Goal: Task Accomplishment & Management: Use online tool/utility

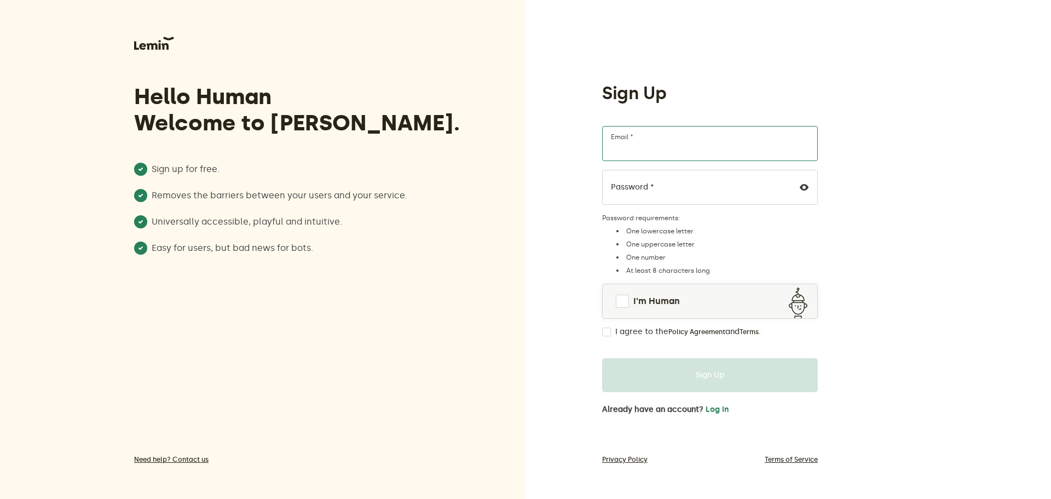
click at [681, 145] on input "Email *" at bounding box center [710, 143] width 216 height 35
click at [674, 152] on input "Email *" at bounding box center [710, 143] width 216 height 35
click at [673, 151] on input "Email *" at bounding box center [710, 143] width 216 height 35
click at [670, 153] on input "Email *" at bounding box center [710, 143] width 216 height 35
click at [669, 153] on input "Email *" at bounding box center [710, 143] width 216 height 35
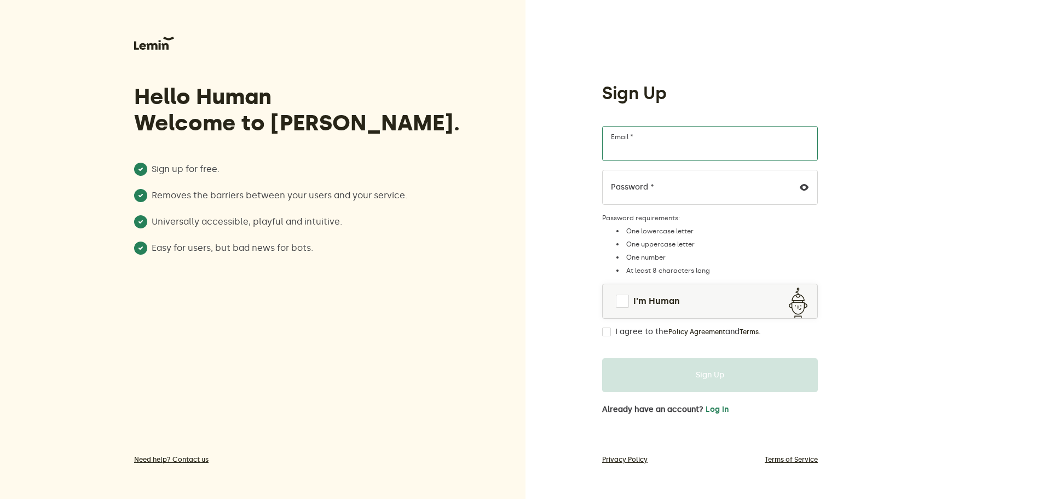
paste input "[URL][DOMAIN_NAME]"
type input "[URL][DOMAIN_NAME]"
type input "[EMAIL_ADDRESS][DOMAIN_NAME]"
click at [629, 304] on link "I'm Human" at bounding box center [710, 301] width 215 height 26
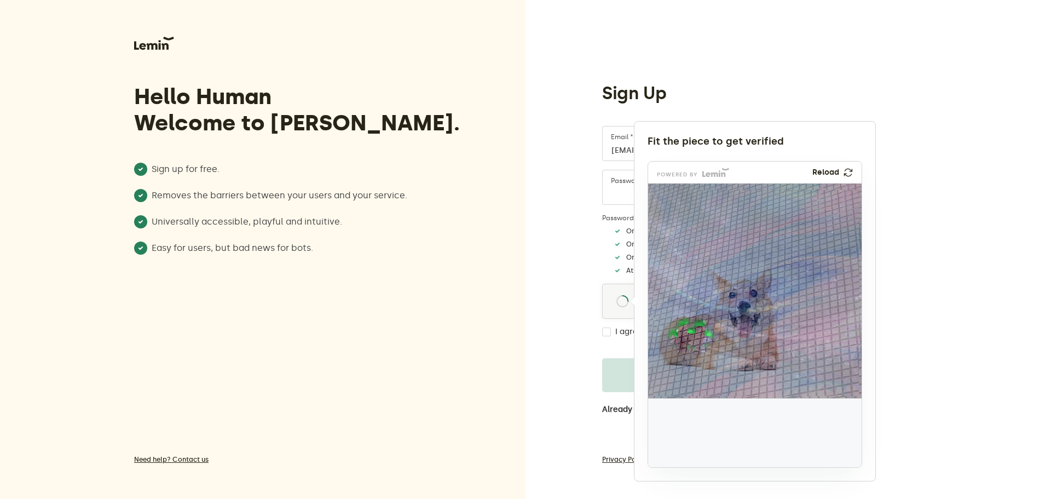
drag, startPoint x: 687, startPoint y: 433, endPoint x: 692, endPoint y: 331, distance: 101.4
click at [692, 331] on img at bounding box center [619, 411] width 354 height 215
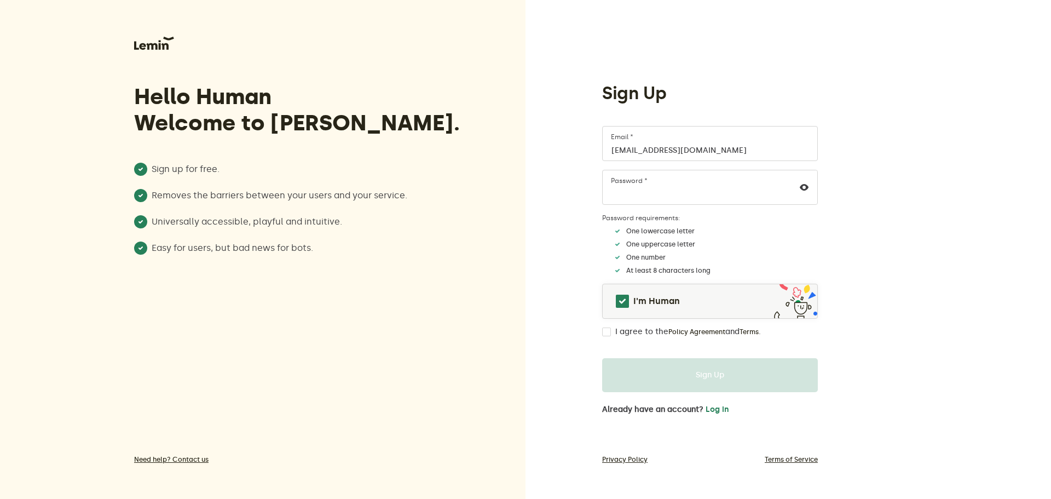
click at [612, 332] on div "I agree to the Policy Agreement and Terms ." at bounding box center [710, 331] width 216 height 9
click at [607, 332] on input "I agree to the Policy Agreement and Terms ." at bounding box center [606, 331] width 9 height 9
checkbox input "true"
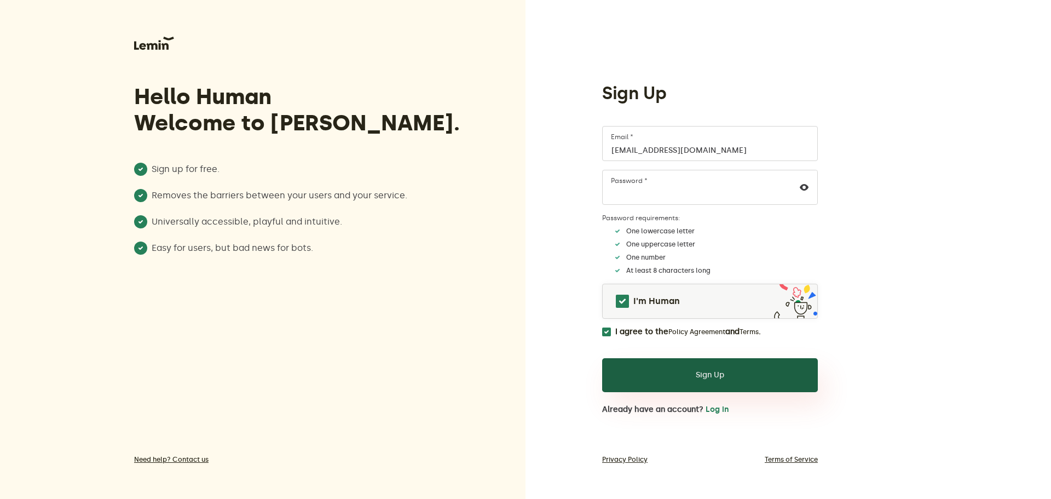
click at [682, 377] on button "Sign Up" at bounding box center [710, 375] width 216 height 34
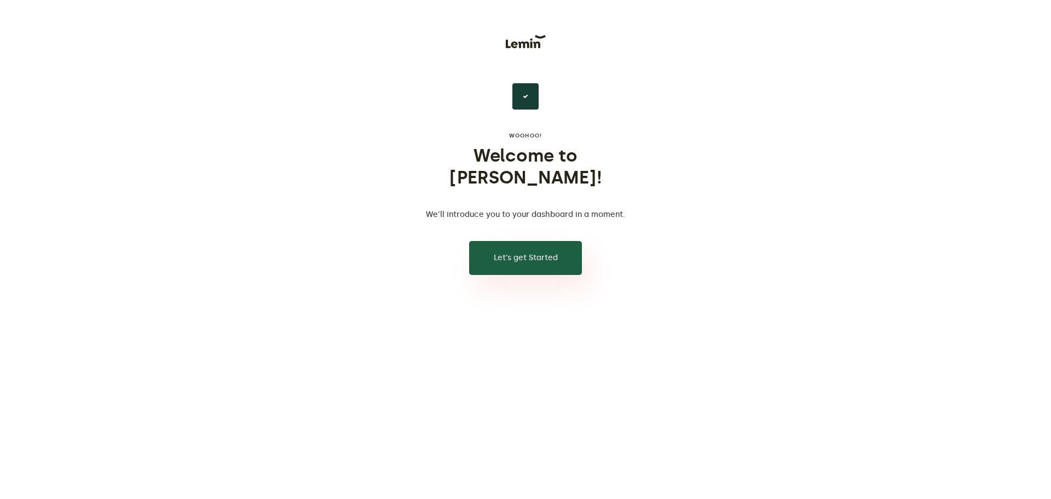
click at [548, 241] on button "Let’s get Started" at bounding box center [525, 258] width 113 height 34
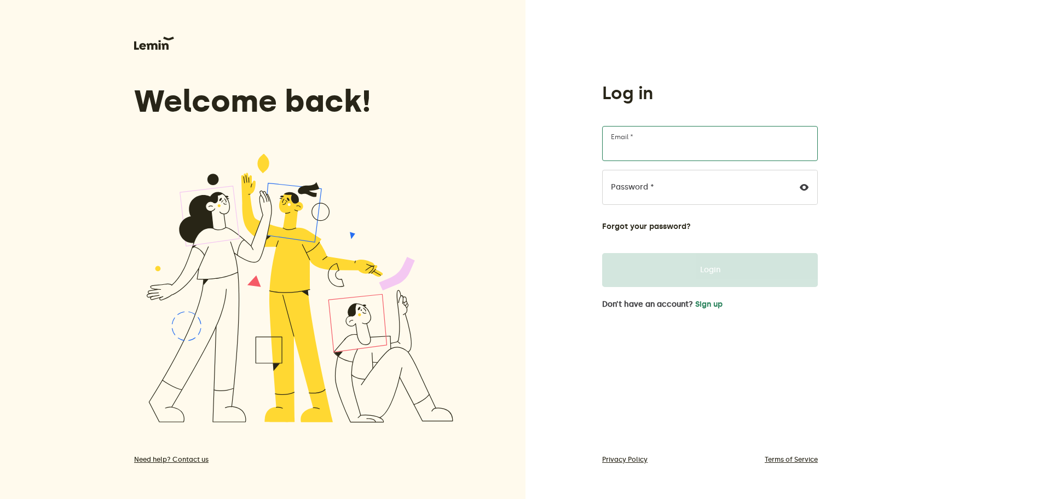
click at [658, 143] on input "Email *" at bounding box center [710, 143] width 216 height 35
type input "[EMAIL_ADDRESS][DOMAIN_NAME]"
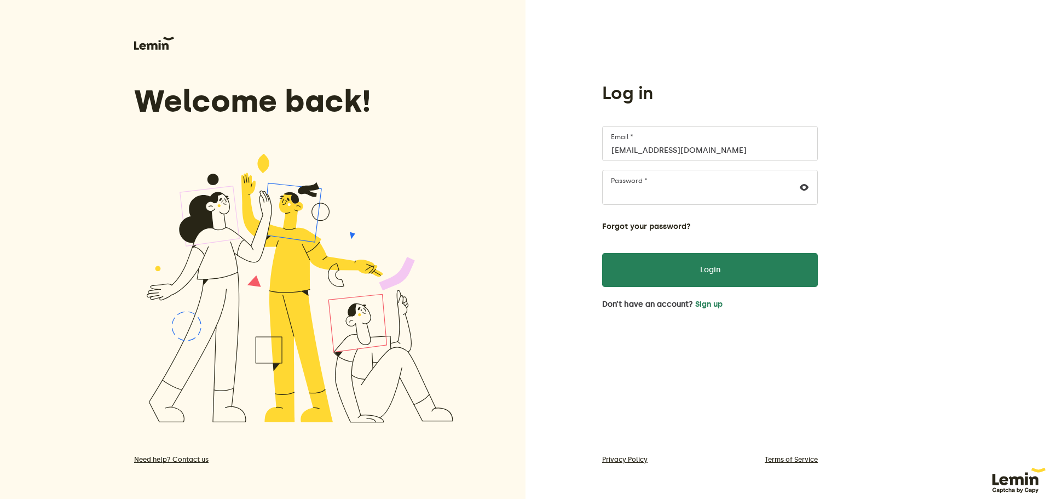
click at [780, 251] on form "nvankhanh001@gmail.com Email * Password * Forgot your password? Login" at bounding box center [710, 206] width 216 height 161
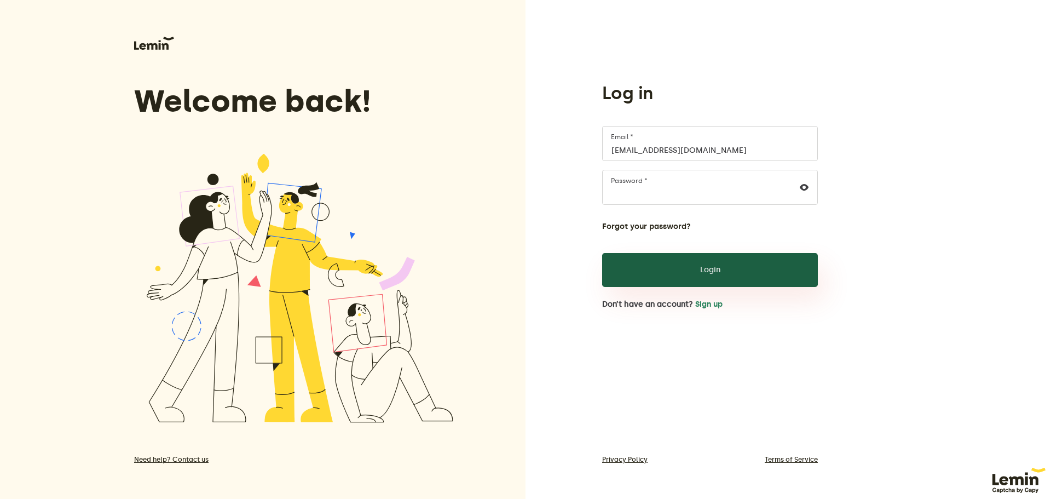
click at [774, 265] on button "Login" at bounding box center [710, 270] width 216 height 34
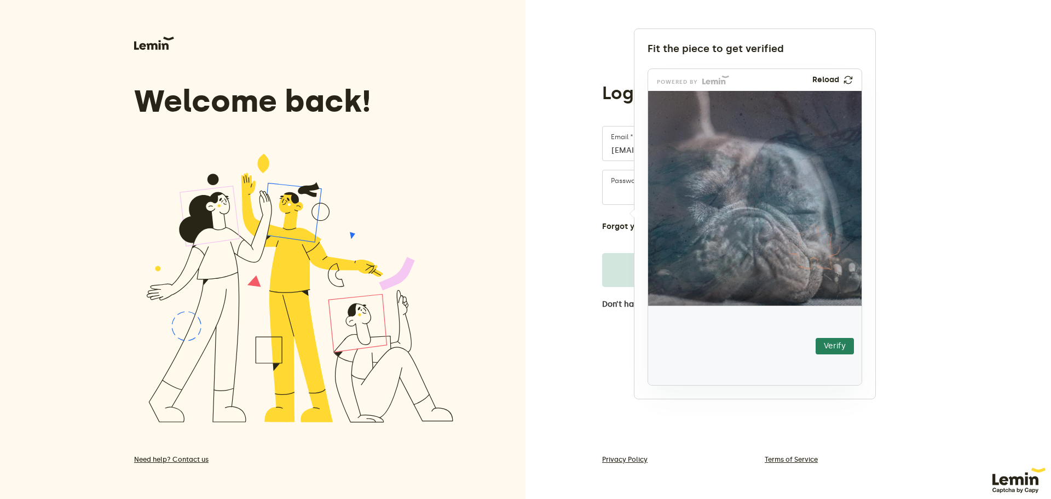
drag, startPoint x: 731, startPoint y: 359, endPoint x: 831, endPoint y: 260, distance: 140.6
click at [831, 260] on img at bounding box center [748, 313] width 376 height 215
click at [835, 342] on button "Verify" at bounding box center [835, 346] width 38 height 16
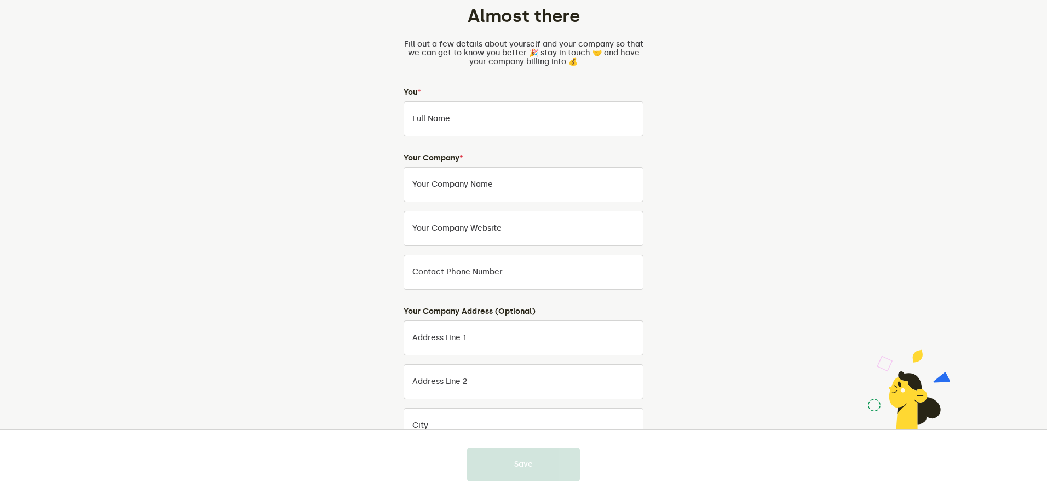
scroll to position [197, 0]
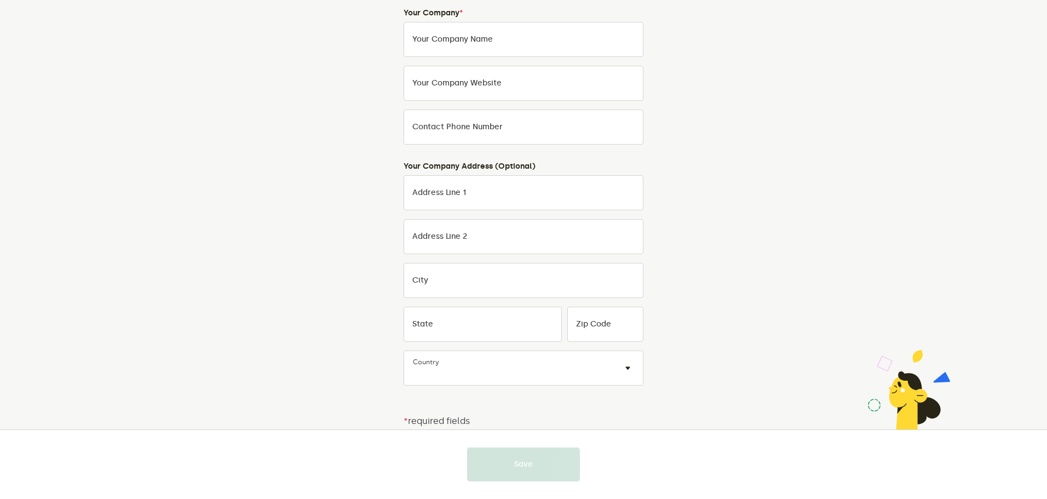
drag, startPoint x: 699, startPoint y: 213, endPoint x: 700, endPoint y: 343, distance: 130.3
drag, startPoint x: 700, startPoint y: 312, endPoint x: 704, endPoint y: 351, distance: 39.1
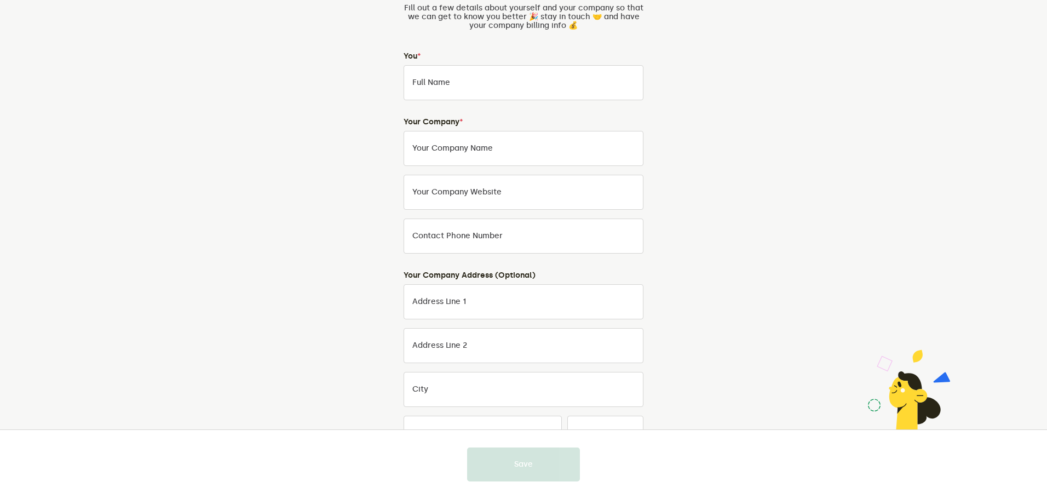
scroll to position [88, 0]
click at [516, 87] on input "Full Name" at bounding box center [524, 83] width 240 height 35
type input "khanh pro"
type input "0969955951"
type input "Ha noi"
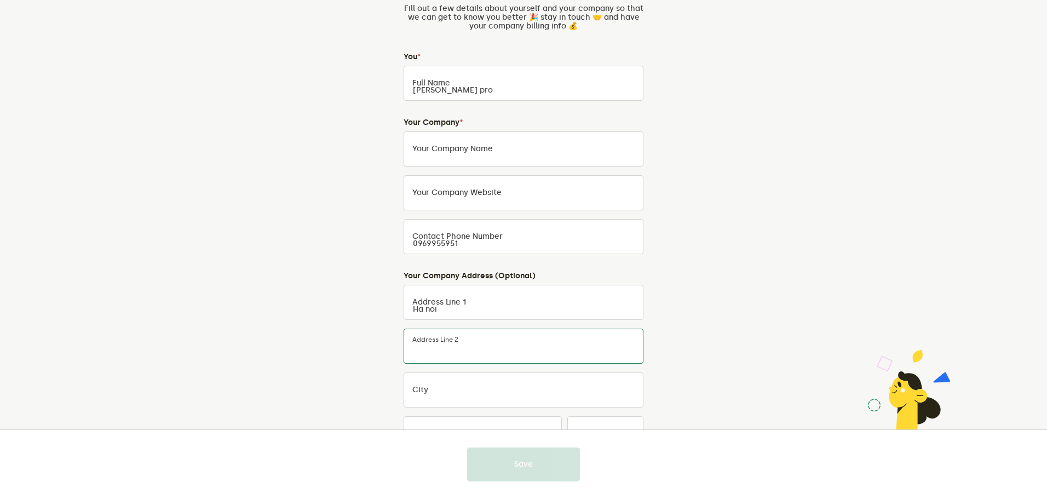
type input "Ha noi"
type input "None (International)"
type input "1000000"
click at [486, 146] on label "Your Company Name" at bounding box center [452, 149] width 80 height 9
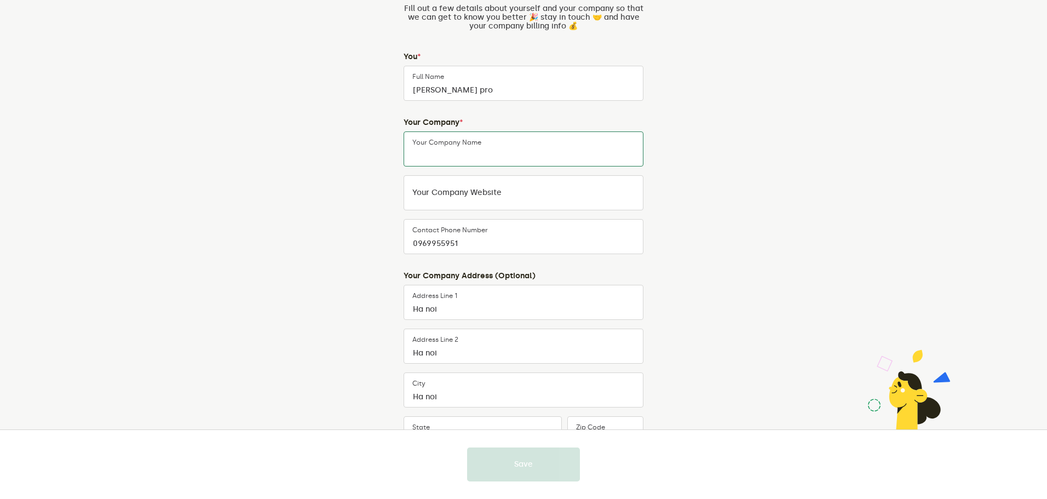
click at [486, 146] on input "Your Company Name" at bounding box center [524, 148] width 240 height 35
click at [495, 240] on input "0969955951" at bounding box center [524, 236] width 240 height 35
click at [521, 227] on input "0969955951" at bounding box center [524, 236] width 240 height 35
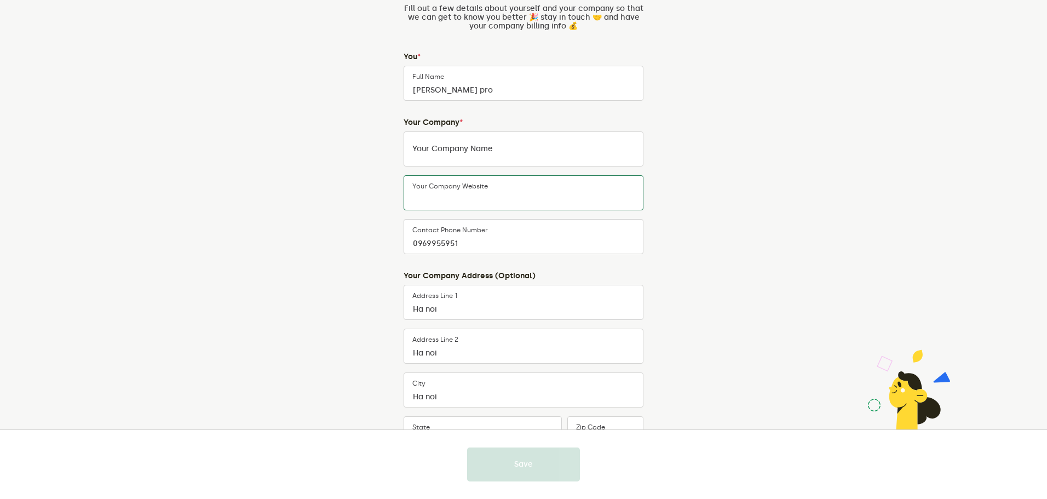
click at [493, 186] on div "Your company website" at bounding box center [524, 192] width 240 height 35
click at [483, 143] on div "Your Company Name" at bounding box center [524, 148] width 240 height 35
type input "123"
click at [498, 202] on input "Your company website" at bounding box center [524, 192] width 240 height 35
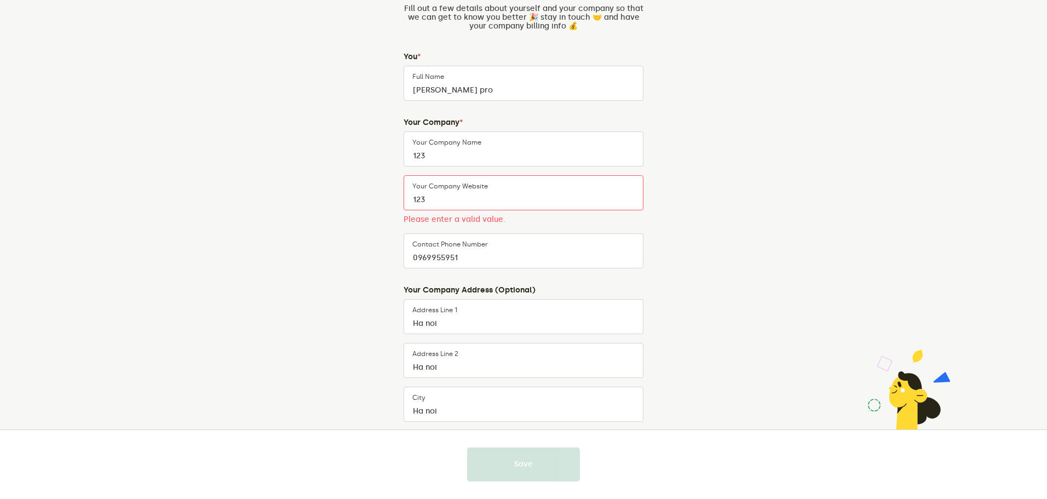
click at [686, 225] on div "Almost there Fill out a few details about yourself and your company so that we …" at bounding box center [523, 287] width 513 height 671
click at [547, 188] on input "123" at bounding box center [524, 192] width 240 height 35
type input "123s sff"
click at [543, 197] on input "123s sff" at bounding box center [524, 192] width 240 height 35
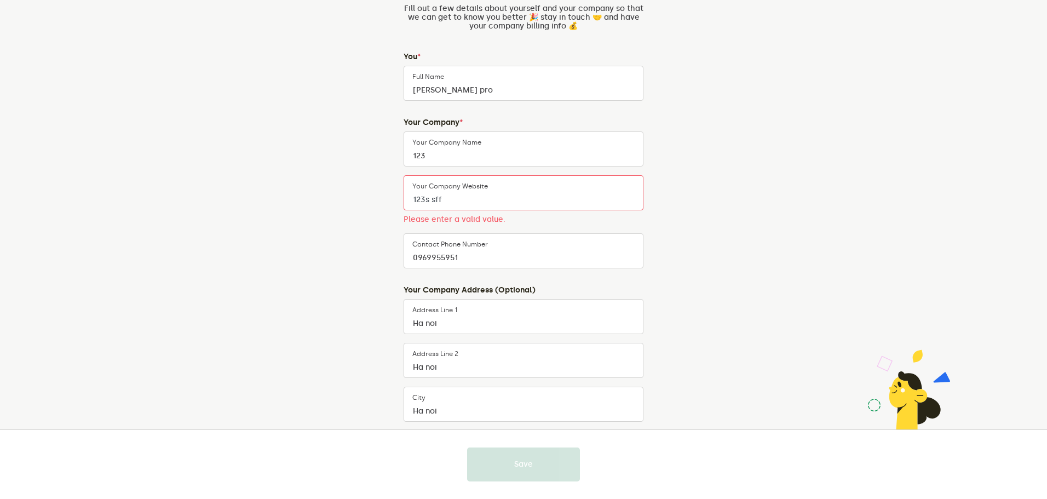
click at [543, 197] on input "123s sff" at bounding box center [524, 192] width 240 height 35
click at [584, 192] on input "Your company website" at bounding box center [524, 192] width 240 height 35
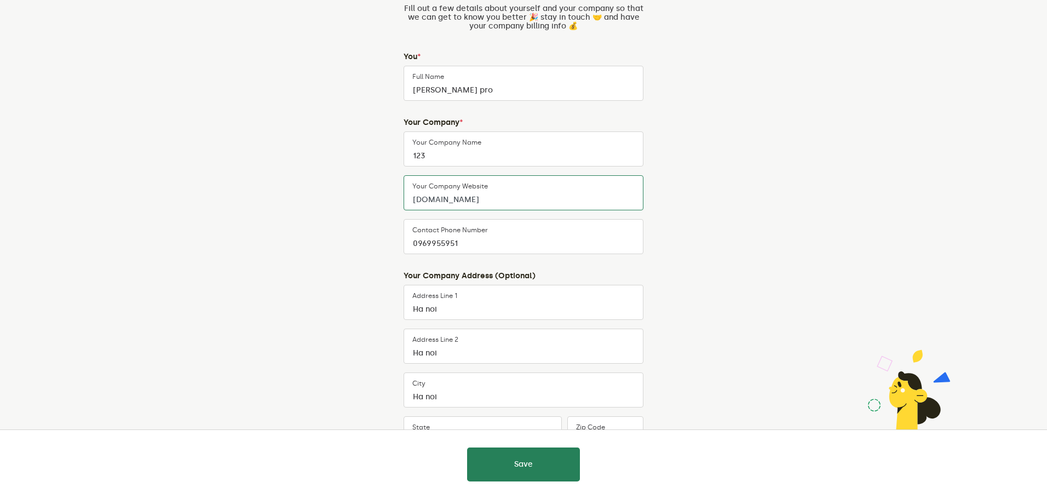
type input "coc.com"
click at [505, 239] on input "0969955951" at bounding box center [524, 236] width 240 height 35
type input "0969955952"
click at [662, 217] on div "Almost there Fill out a few details about yourself and your company so that we …" at bounding box center [523, 280] width 513 height 657
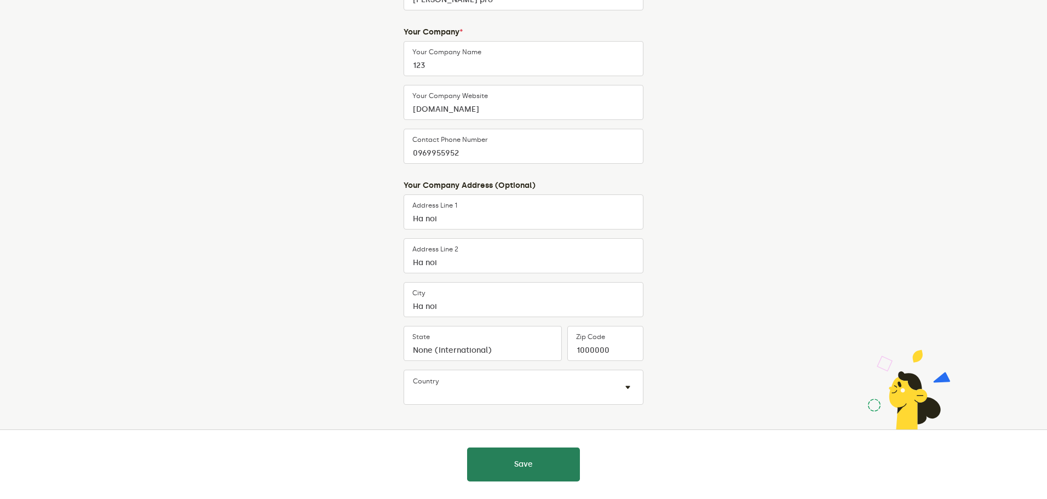
scroll to position [197, 0]
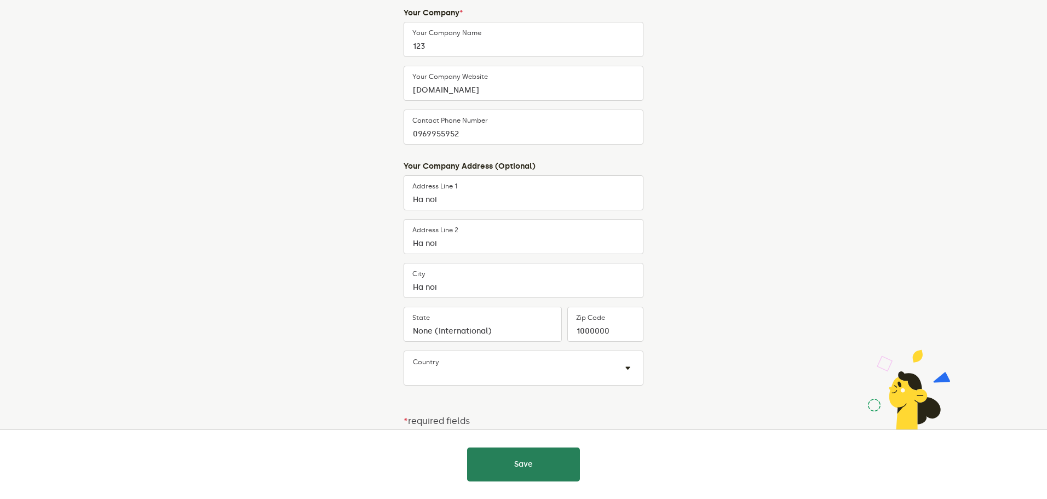
drag, startPoint x: 704, startPoint y: 209, endPoint x: 682, endPoint y: 320, distance: 112.9
click at [555, 378] on input "text" at bounding box center [512, 374] width 199 height 13
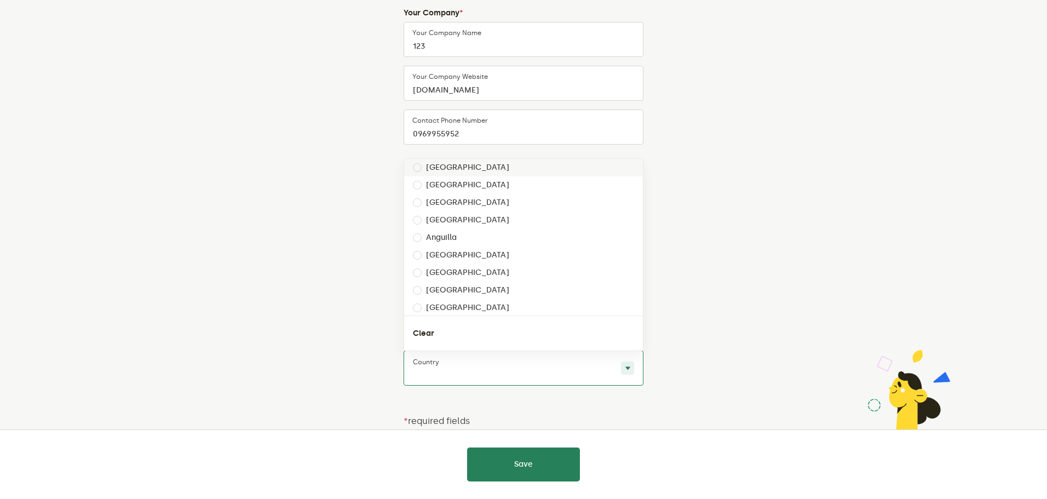
click at [585, 365] on div "Country × ×" at bounding box center [524, 367] width 240 height 35
click at [582, 372] on input "text" at bounding box center [512, 374] width 199 height 13
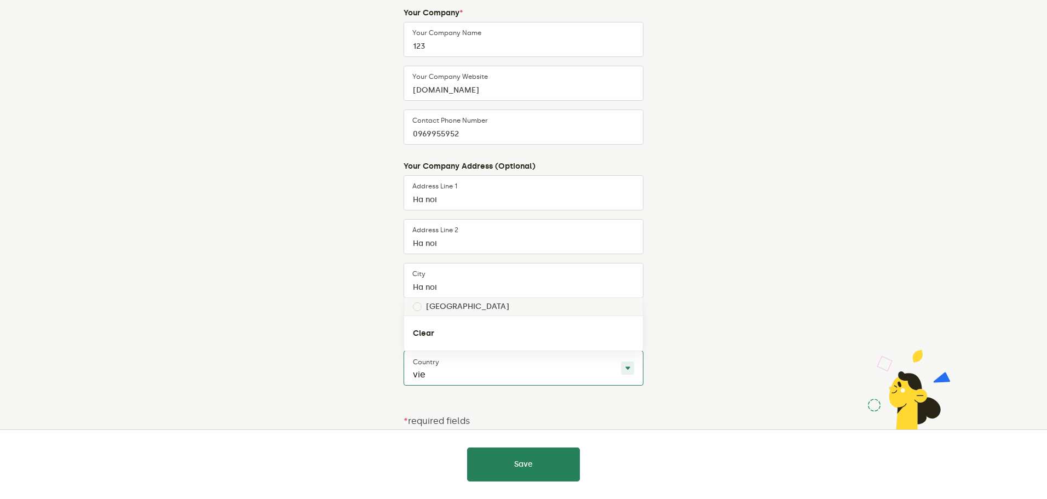
type input "vi"
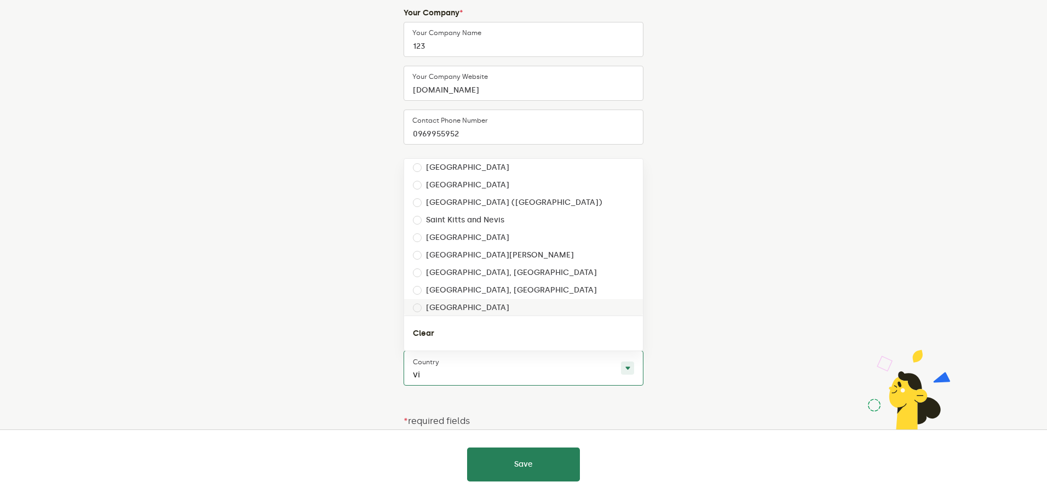
click at [480, 309] on div "Vietnam" at bounding box center [523, 308] width 239 height 18
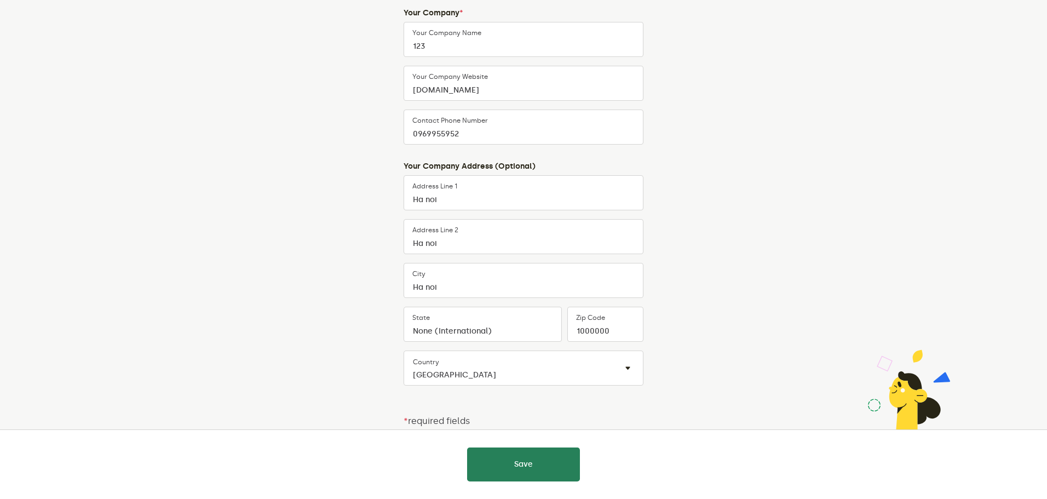
drag, startPoint x: 780, startPoint y: 321, endPoint x: 586, endPoint y: 467, distance: 242.5
click at [663, 406] on div "Almost there Fill out a few details about yourself and your company so that we …" at bounding box center [523, 170] width 513 height 657
click at [543, 459] on button "Save" at bounding box center [523, 464] width 113 height 34
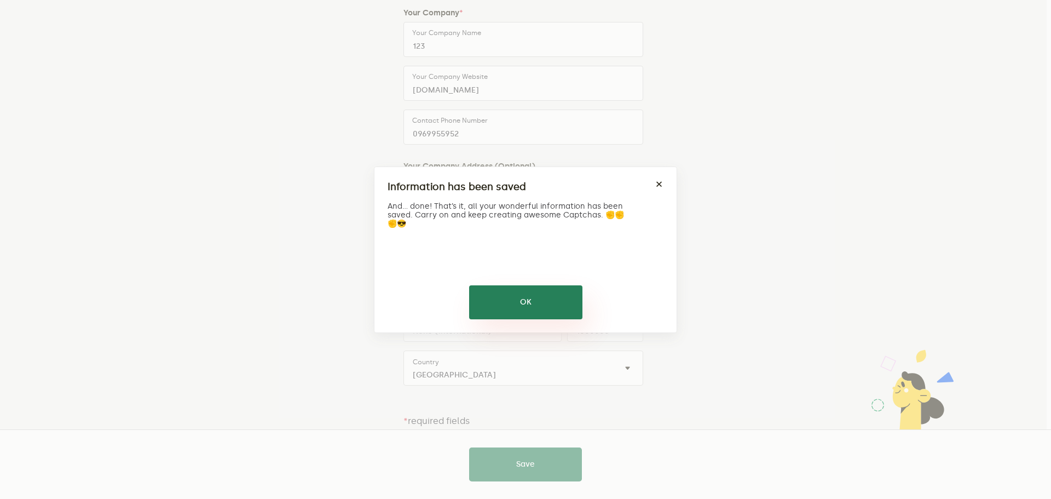
click at [507, 301] on button "OK" at bounding box center [525, 302] width 113 height 34
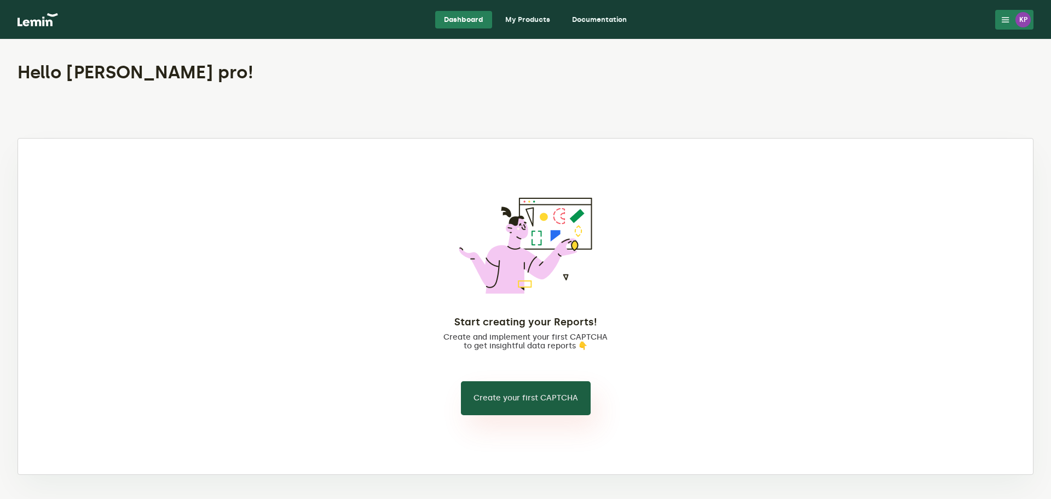
click at [557, 388] on button "Create your first CAPTCHA" at bounding box center [526, 398] width 130 height 34
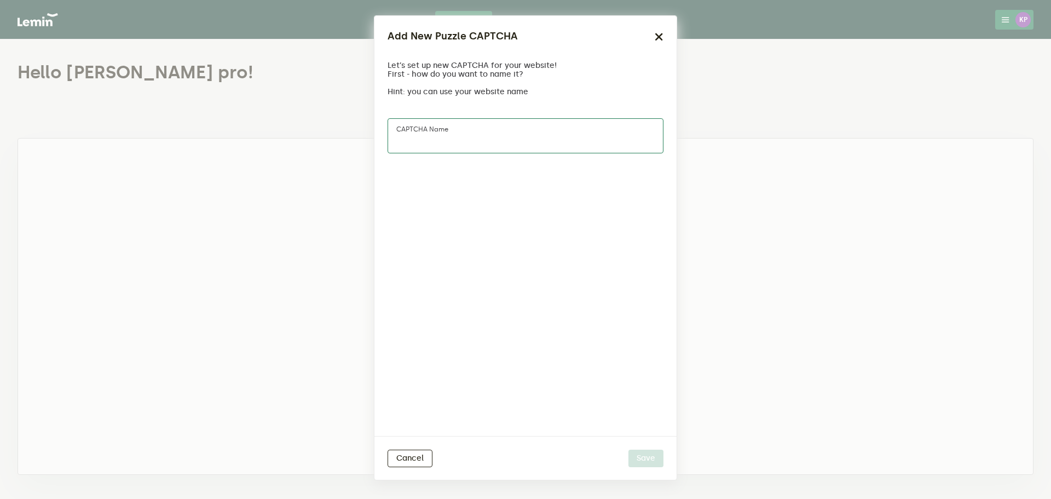
click at [485, 140] on input "CAPTCHA name" at bounding box center [526, 135] width 276 height 35
type input "test"
click at [655, 457] on button "Save" at bounding box center [646, 459] width 35 height 18
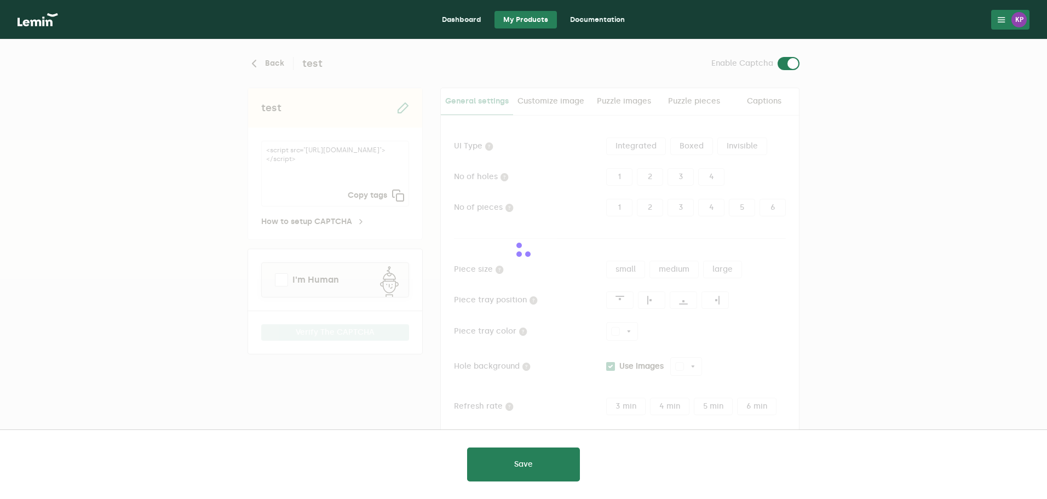
type input "white"
checkbox input "true"
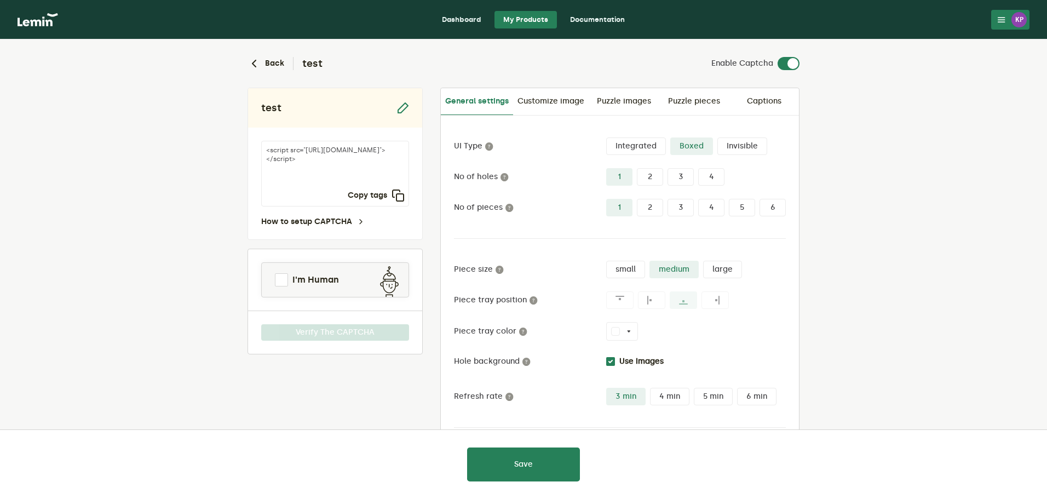
drag, startPoint x: 871, startPoint y: 298, endPoint x: 844, endPoint y: 200, distance: 102.2
click at [544, 99] on link "Customize image" at bounding box center [551, 101] width 76 height 26
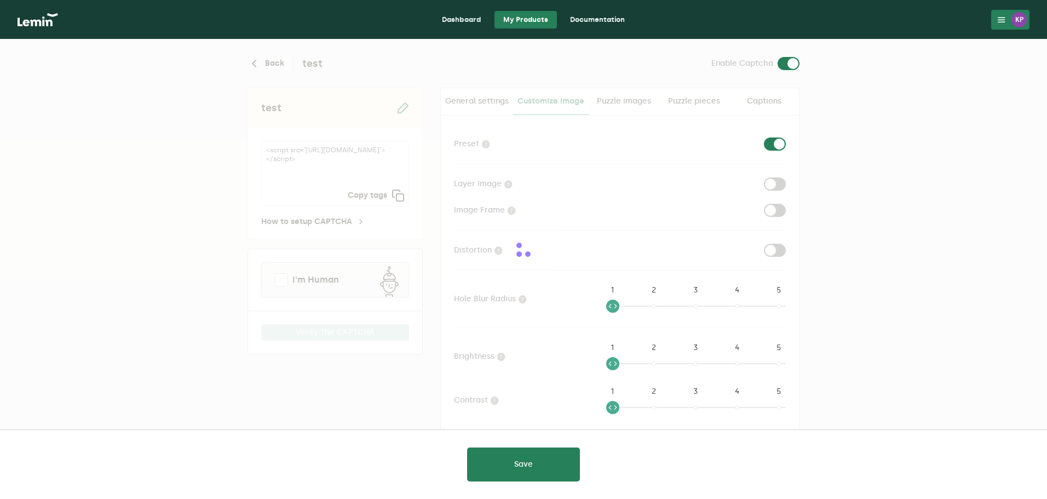
checkbox input "true"
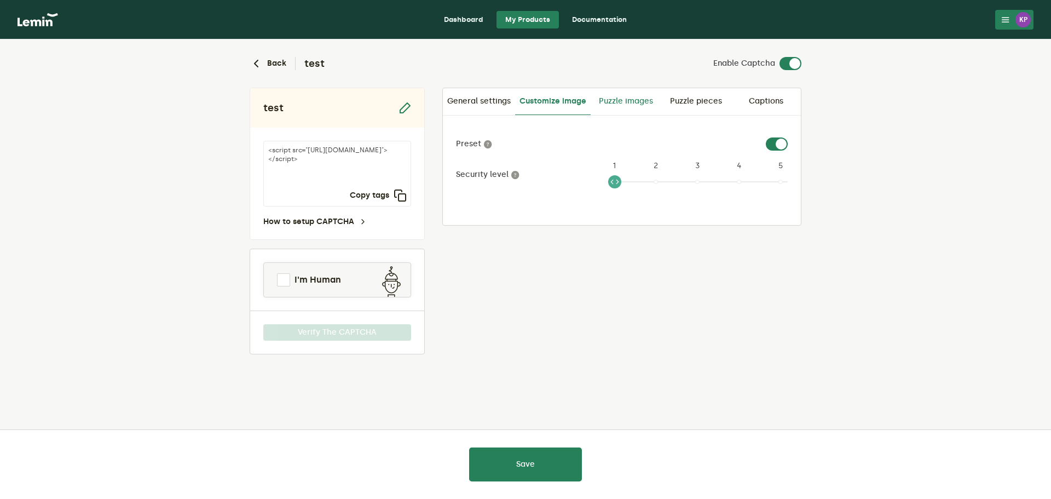
click at [612, 100] on link "Puzzle images" at bounding box center [626, 101] width 70 height 26
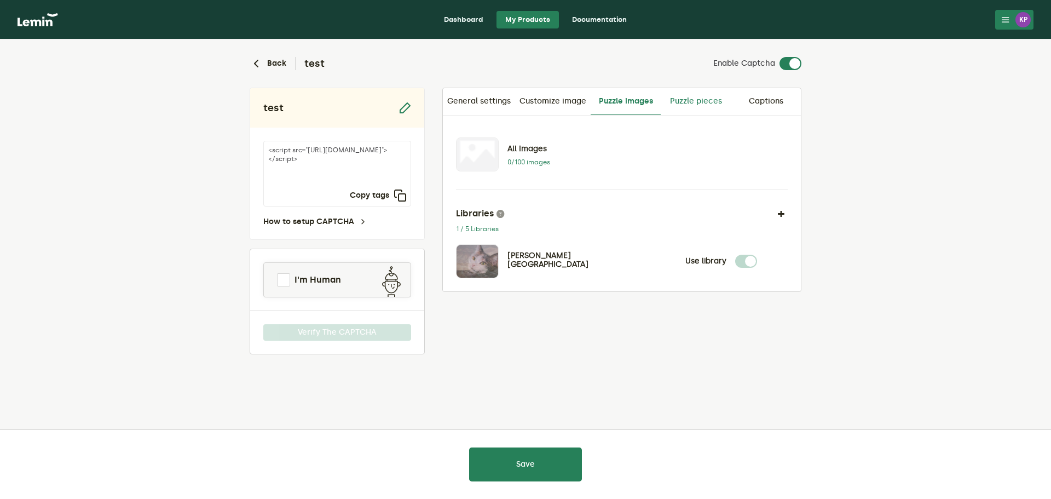
click at [674, 101] on link "Puzzle pieces" at bounding box center [696, 101] width 70 height 26
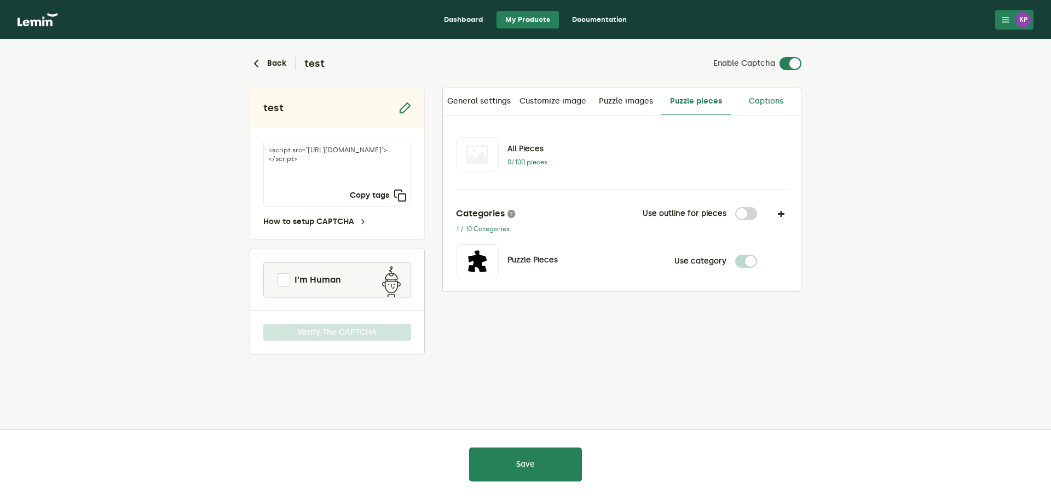
click at [761, 100] on link "Captions" at bounding box center [766, 101] width 70 height 26
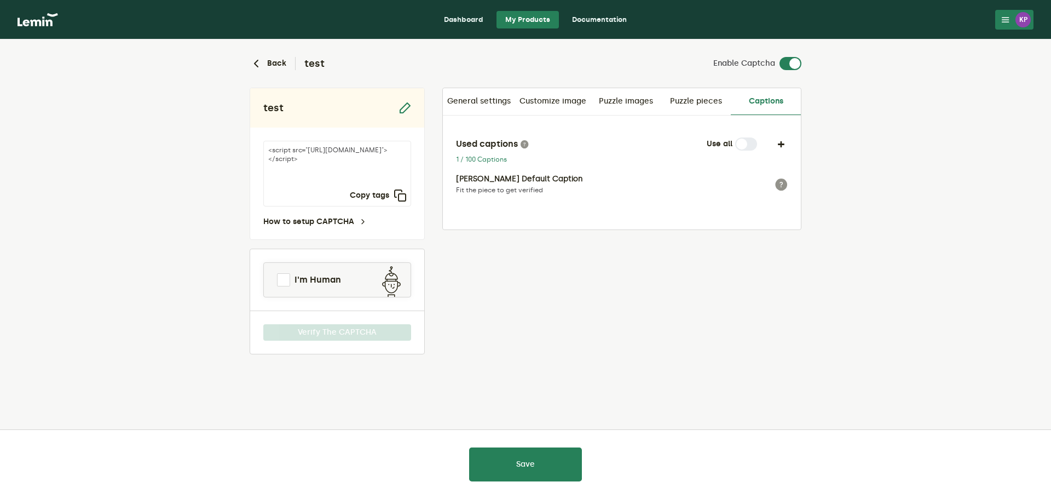
click at [544, 189] on p "Fit the piece to get verified" at bounding box center [600, 190] width 288 height 9
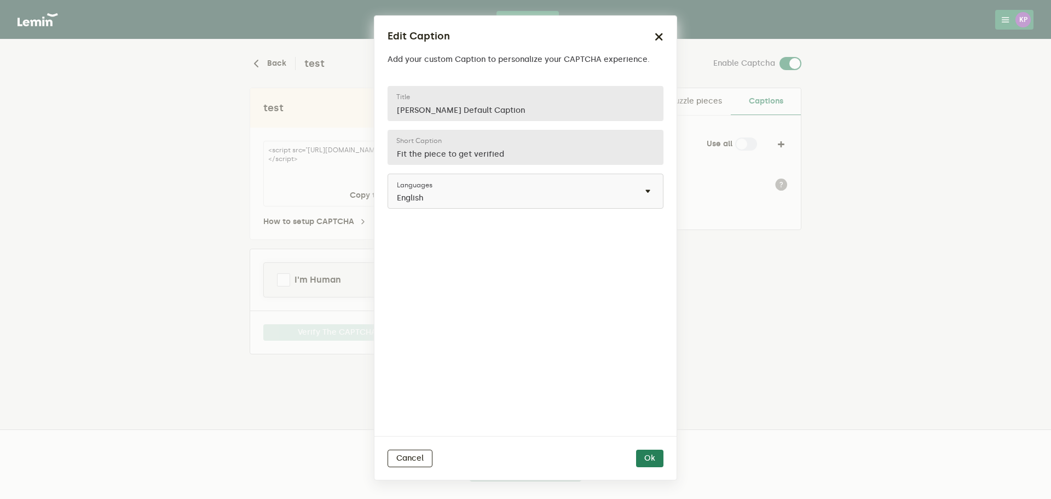
click at [657, 32] on icon "button" at bounding box center [659, 36] width 9 height 9
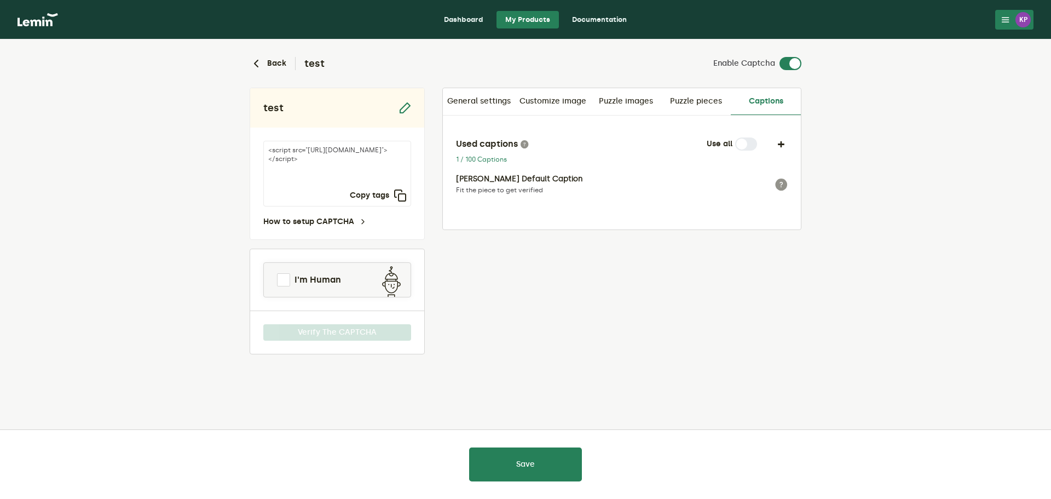
click at [597, 18] on link "Documentation" at bounding box center [599, 20] width 72 height 18
click at [315, 282] on span "I'm Human" at bounding box center [318, 279] width 47 height 13
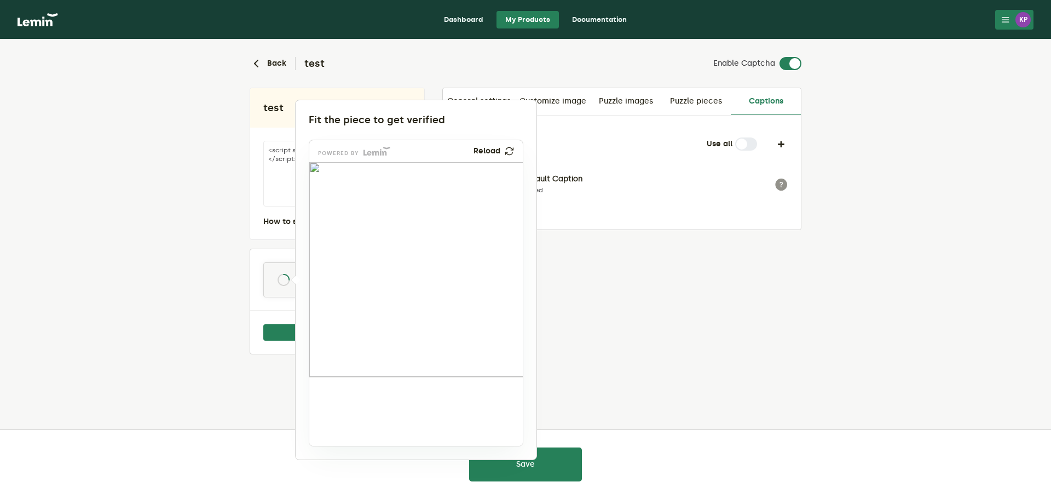
drag, startPoint x: 657, startPoint y: 283, endPoint x: 665, endPoint y: 271, distance: 15.0
click at [659, 282] on div at bounding box center [525, 249] width 1051 height 499
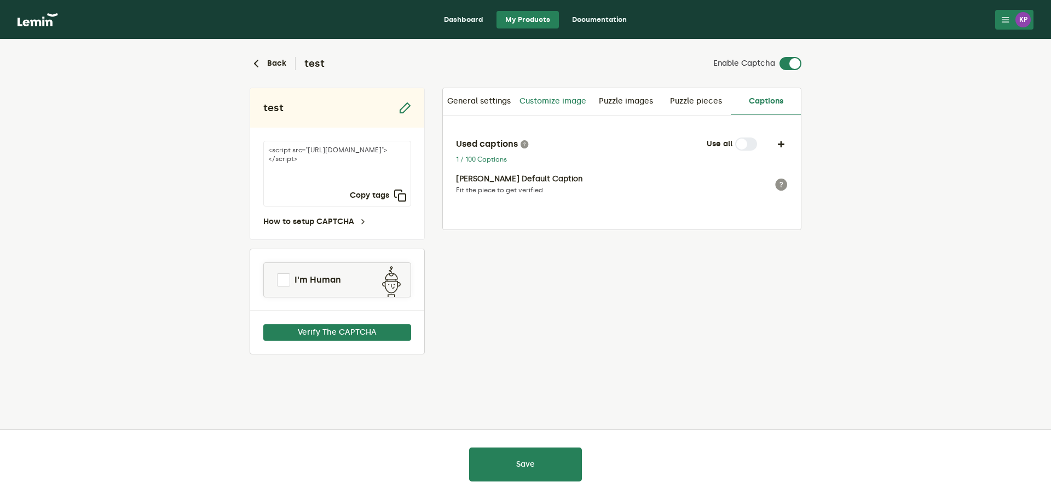
click at [566, 104] on link "Customize image" at bounding box center [553, 101] width 76 height 26
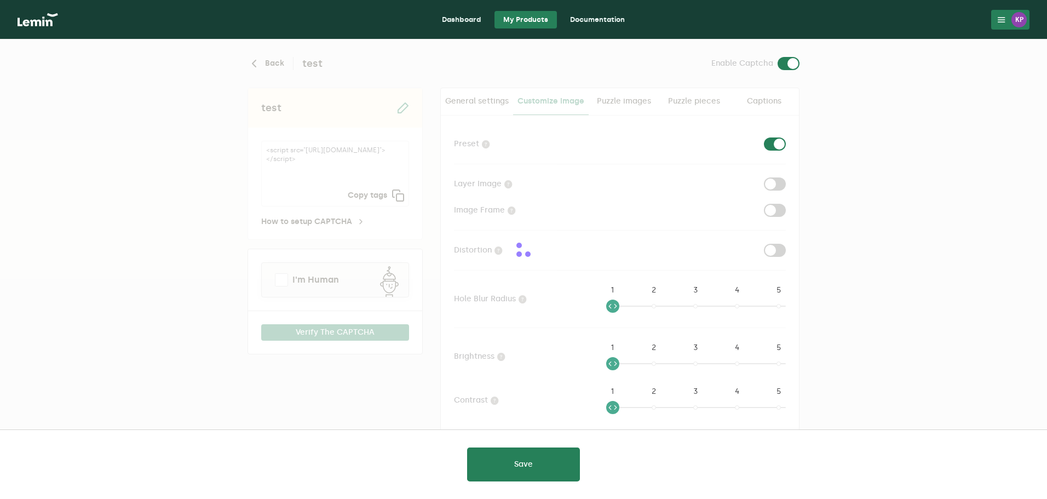
checkbox input "true"
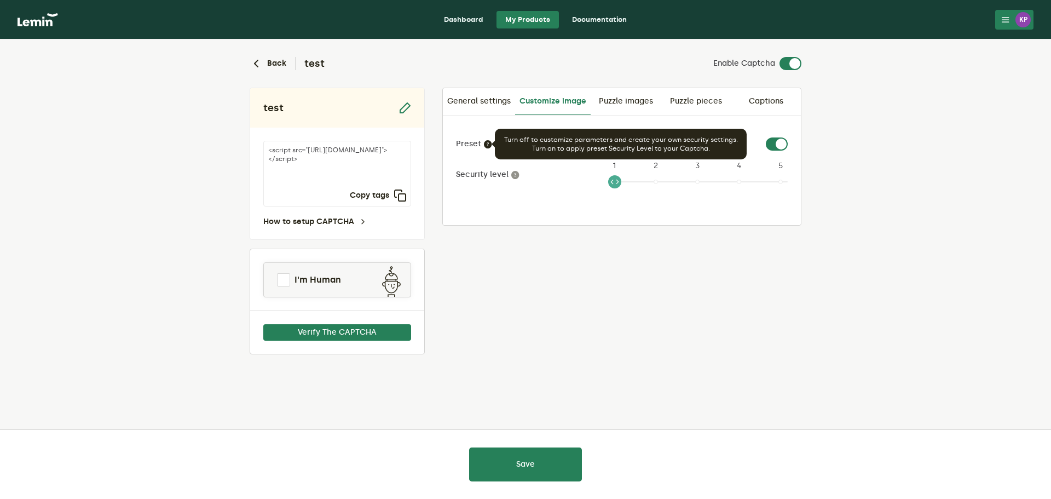
click at [490, 145] on icon at bounding box center [488, 144] width 9 height 9
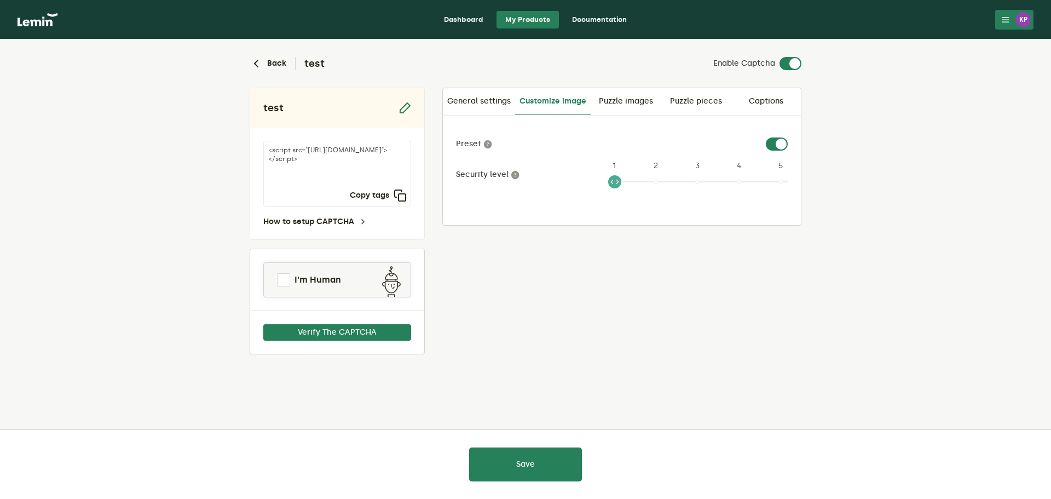
click at [502, 160] on div "Security level 1 1 2 3 4 5" at bounding box center [622, 174] width 332 height 31
drag, startPoint x: 615, startPoint y: 182, endPoint x: 881, endPoint y: 193, distance: 265.8
click at [881, 193] on lemin-captcha-form "Back test Enable Captcha test <script src="https://api.leminnow.com/captcha/v1/…" at bounding box center [525, 240] width 1051 height 402
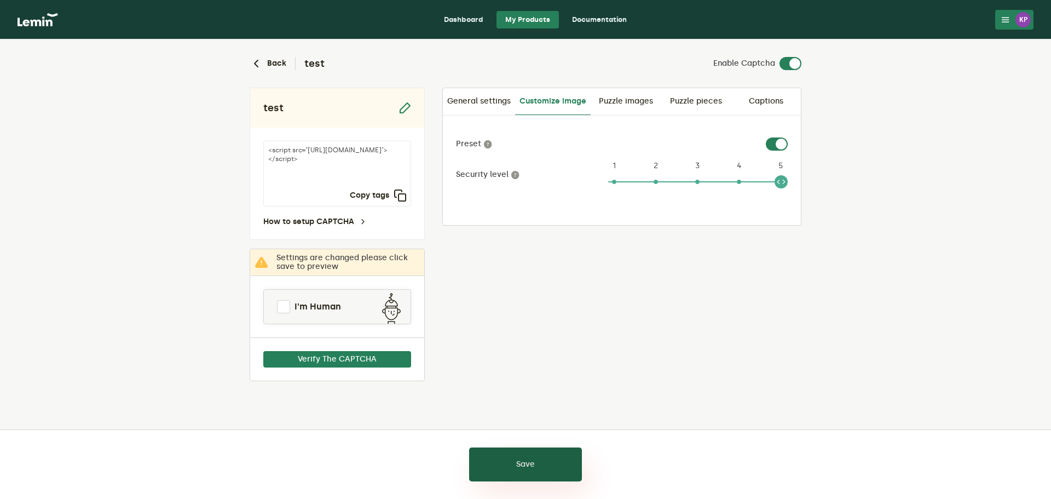
click at [531, 461] on button "Save" at bounding box center [525, 464] width 113 height 34
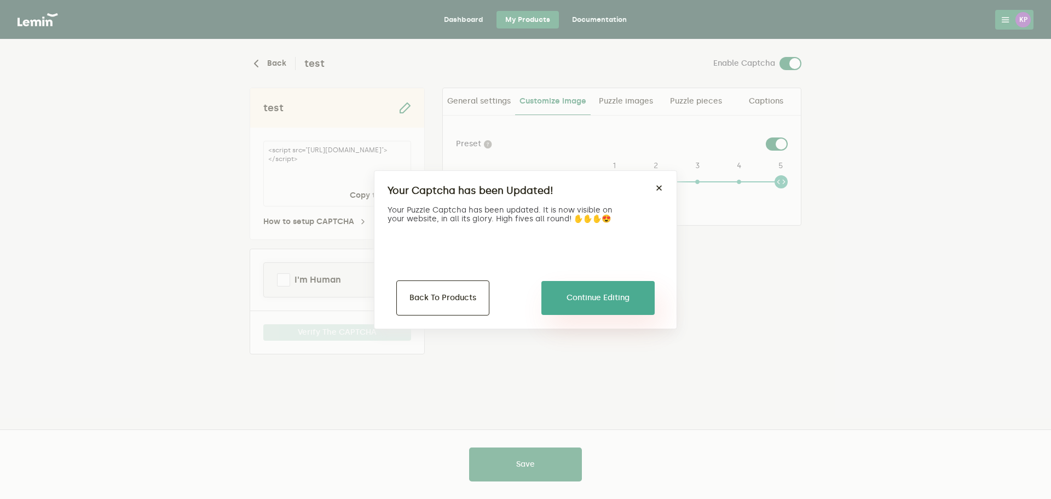
click at [596, 306] on button "Continue Editing" at bounding box center [598, 298] width 113 height 34
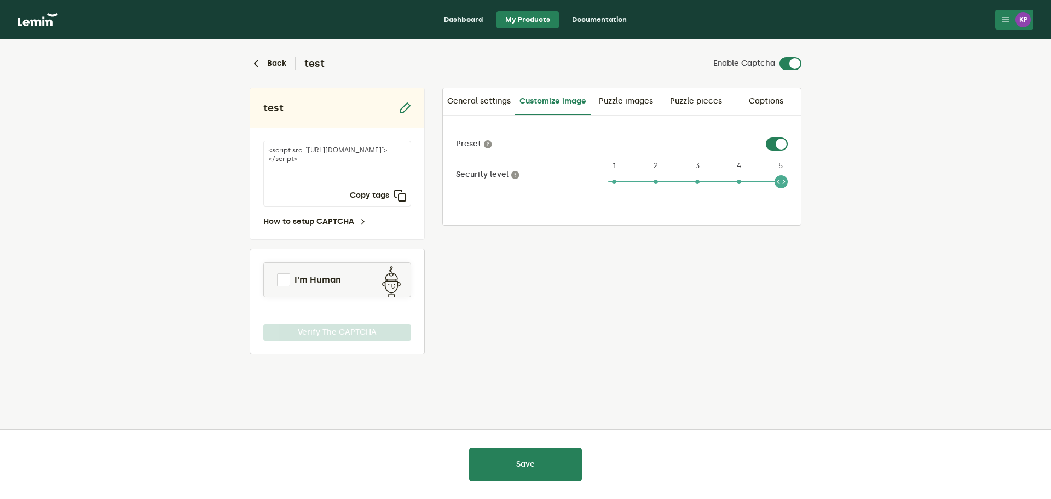
click at [1016, 21] on div "KP" at bounding box center [1023, 19] width 15 height 15
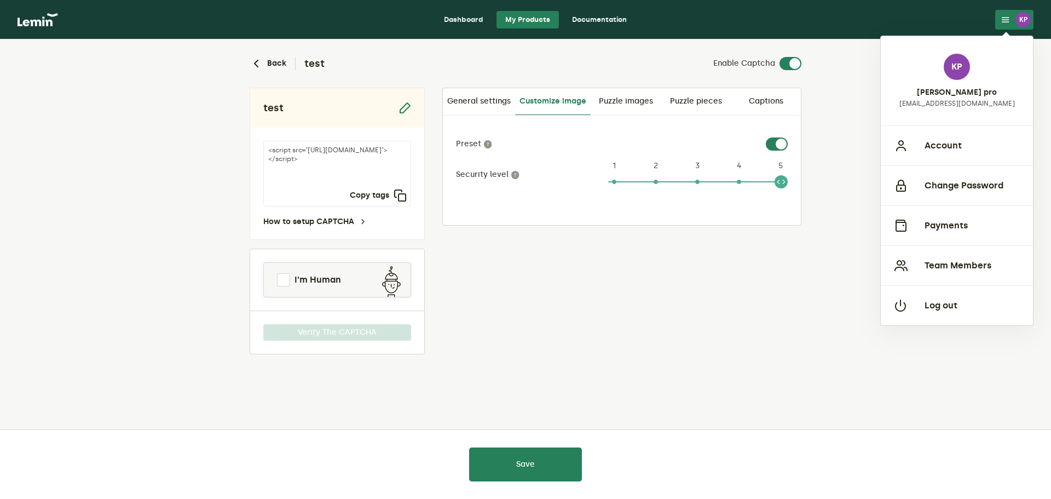
click at [704, 321] on div "test <script src="https://api.leminnow.com/captcha/v1/cropped/CROPPED_0e75a3e_4…" at bounding box center [526, 221] width 552 height 267
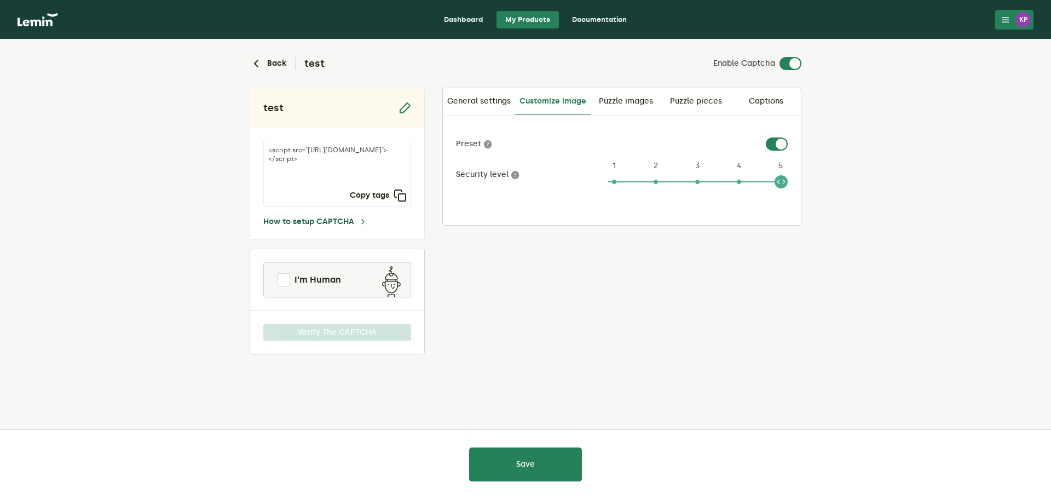
click at [350, 221] on link "How to setup CAPTCHA" at bounding box center [315, 221] width 104 height 9
